Goal: Find specific page/section: Find specific page/section

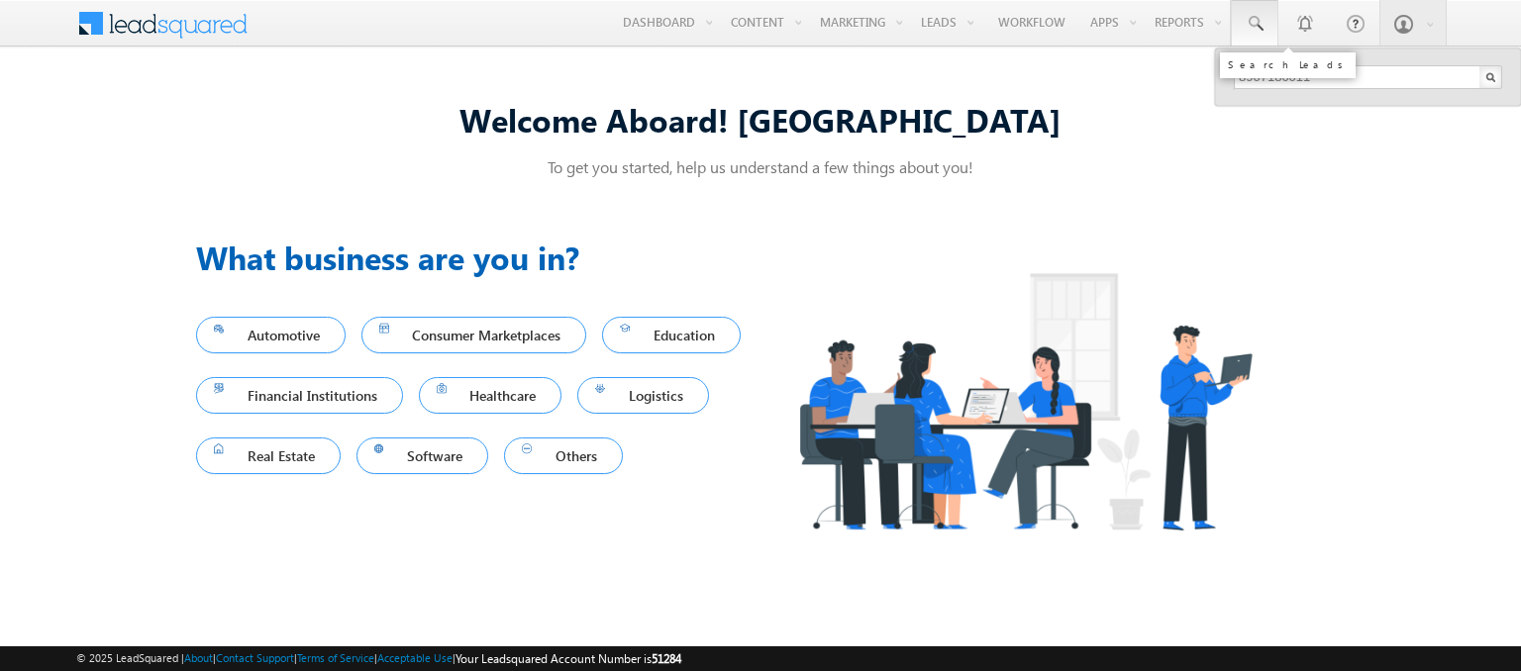
type input "8907180011"
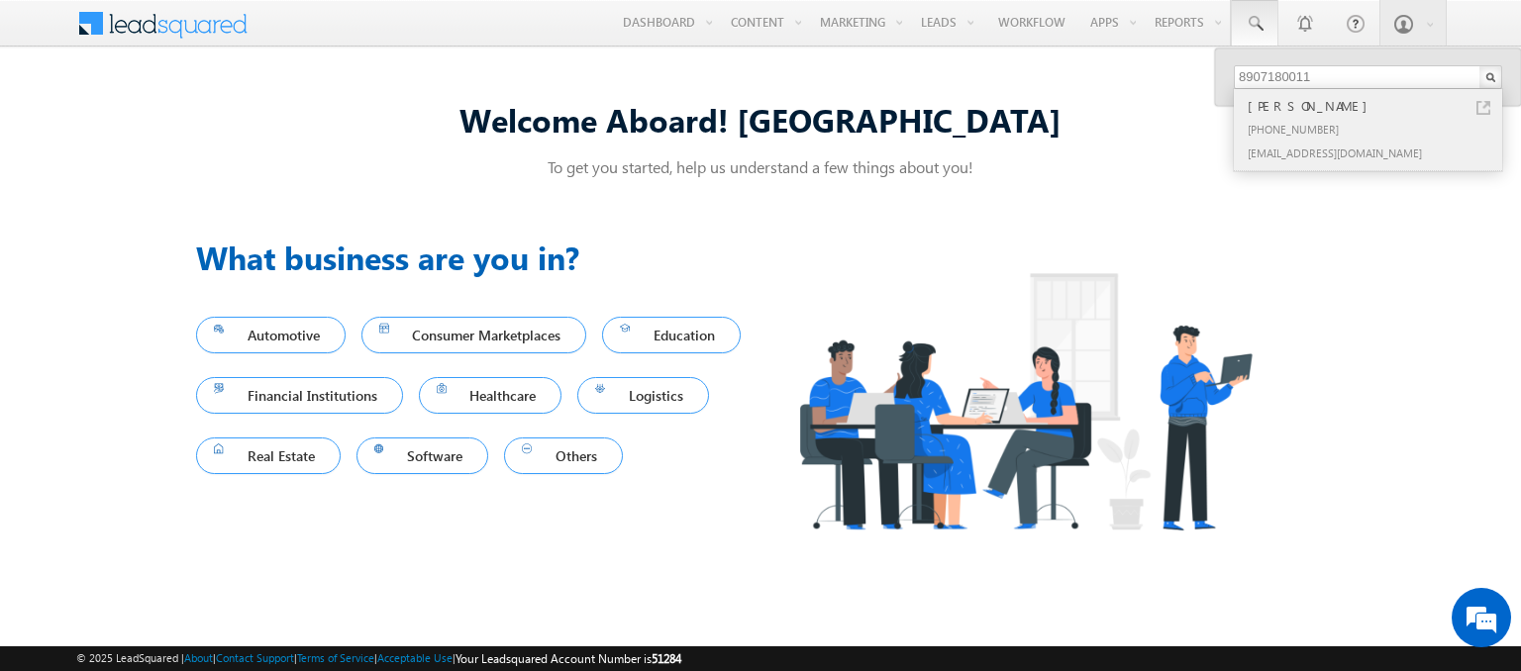
click at [1376, 105] on div "[PERSON_NAME]" at bounding box center [1376, 106] width 265 height 22
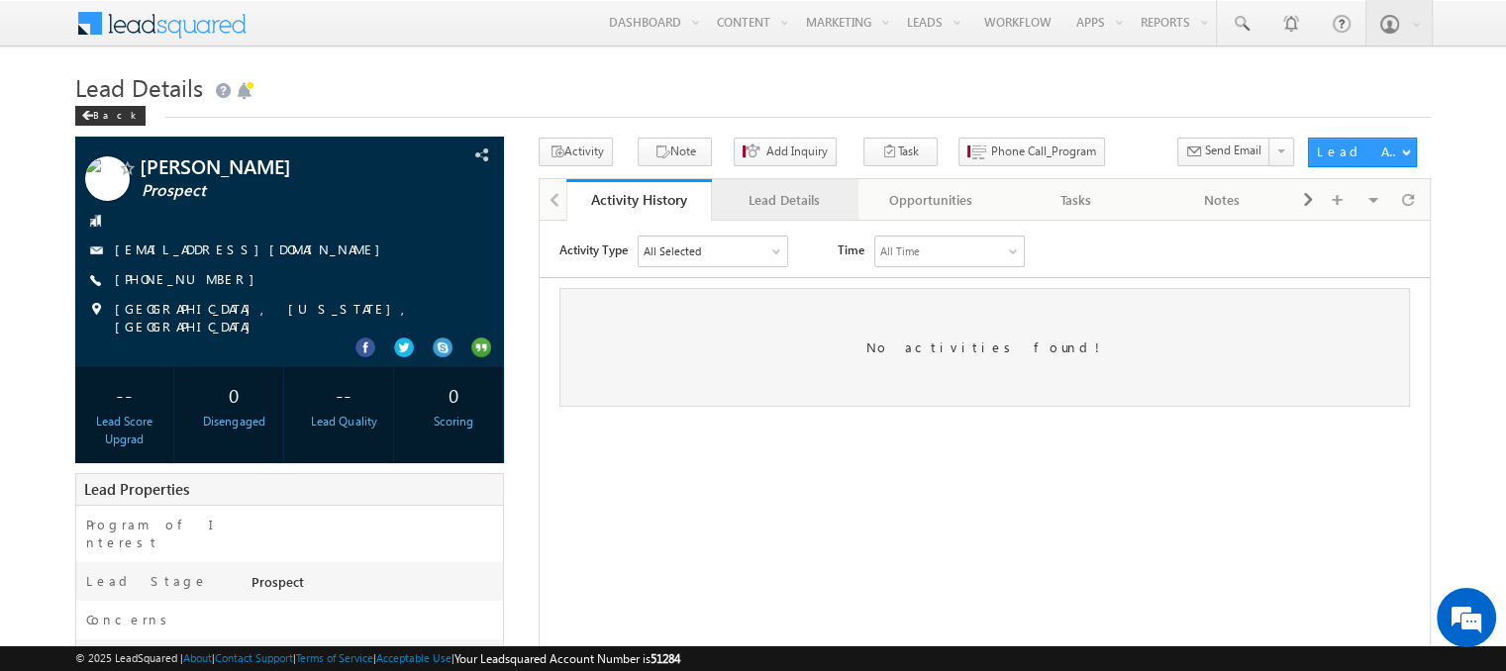
click at [783, 200] on div "Lead Details" at bounding box center [784, 200] width 112 height 24
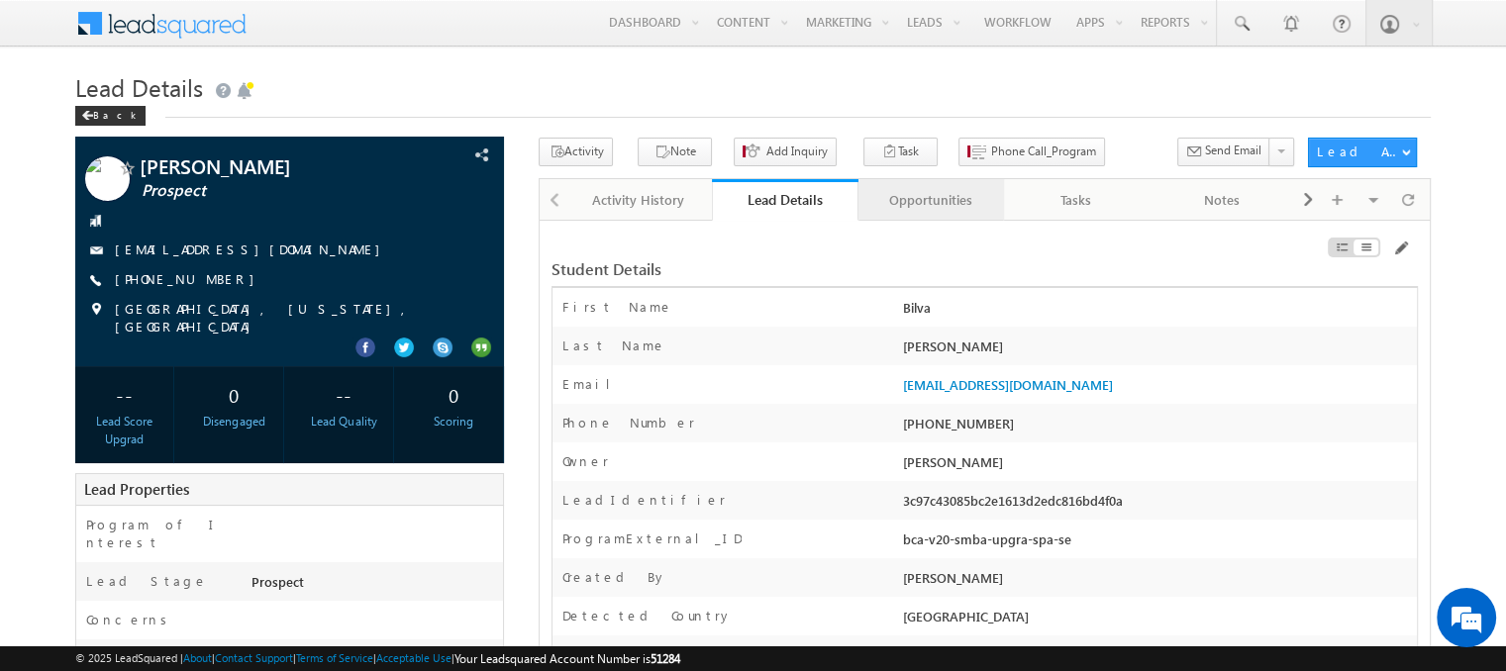
click at [930, 200] on div "Opportunities" at bounding box center [930, 200] width 112 height 24
